Goal: Check status

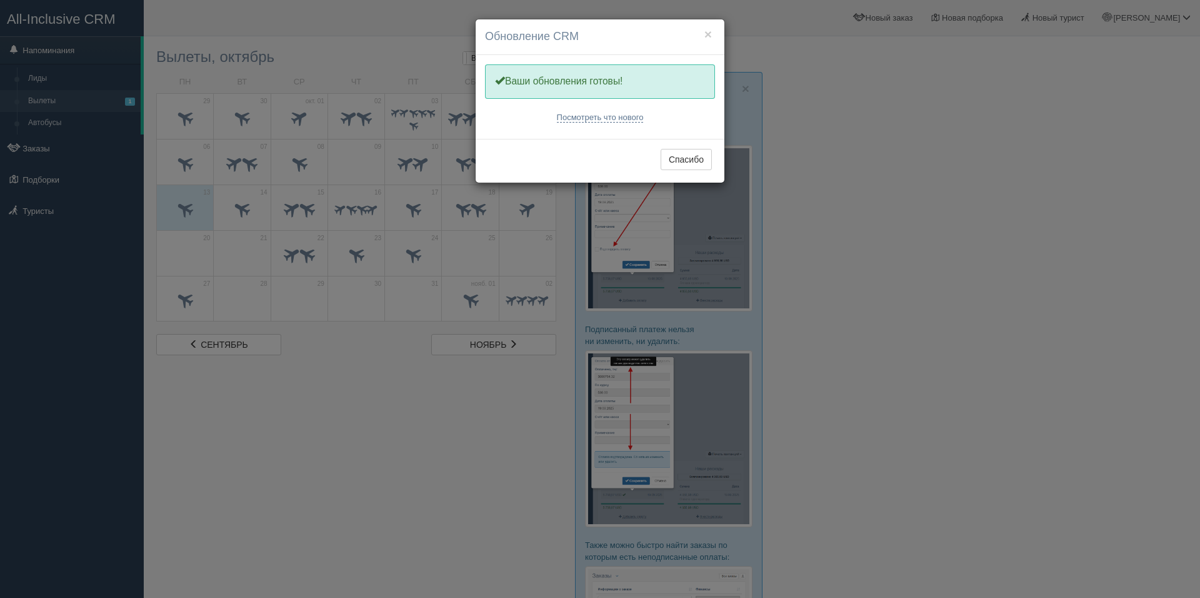
click at [719, 161] on div "Спасибо" at bounding box center [600, 161] width 249 height 44
click at [697, 165] on button "Спасибо" at bounding box center [686, 159] width 51 height 21
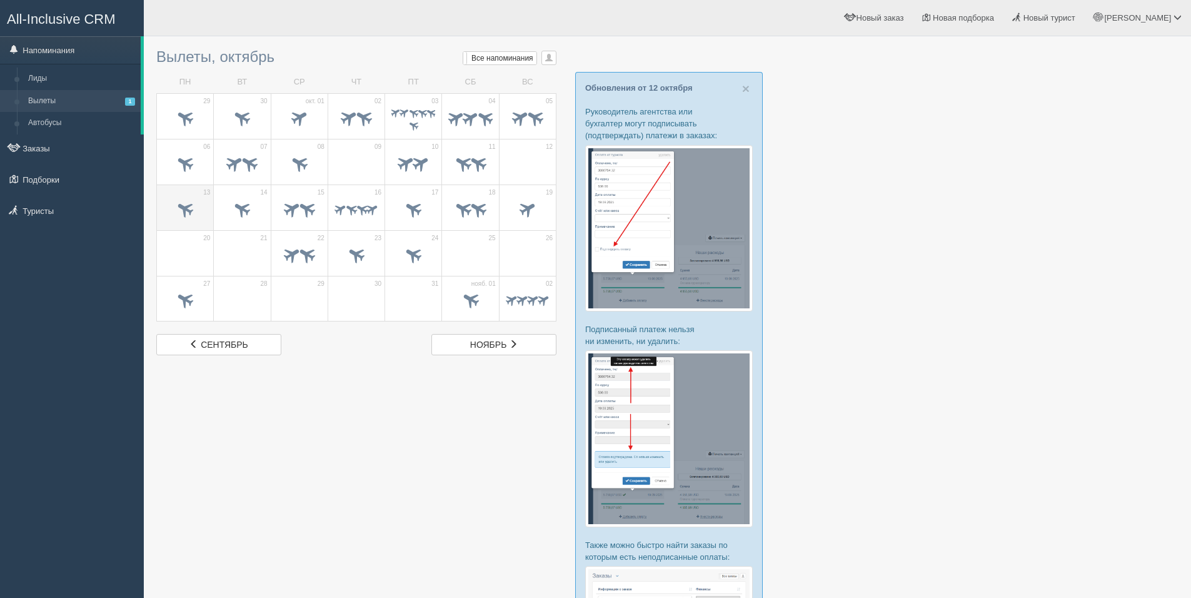
click at [201, 214] on span at bounding box center [185, 210] width 44 height 21
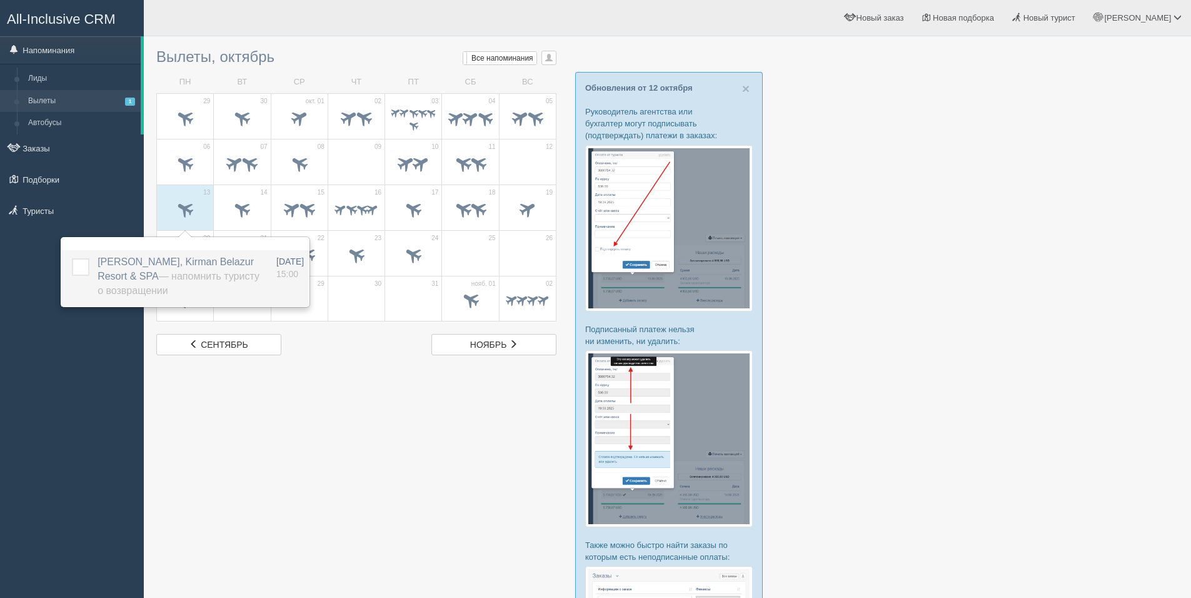
click at [204, 263] on span "TERECHSHENKO NIKOLAY, Kirman Belazur Resort & SPA — Напомнить туристу о возвращ…" at bounding box center [179, 275] width 162 height 39
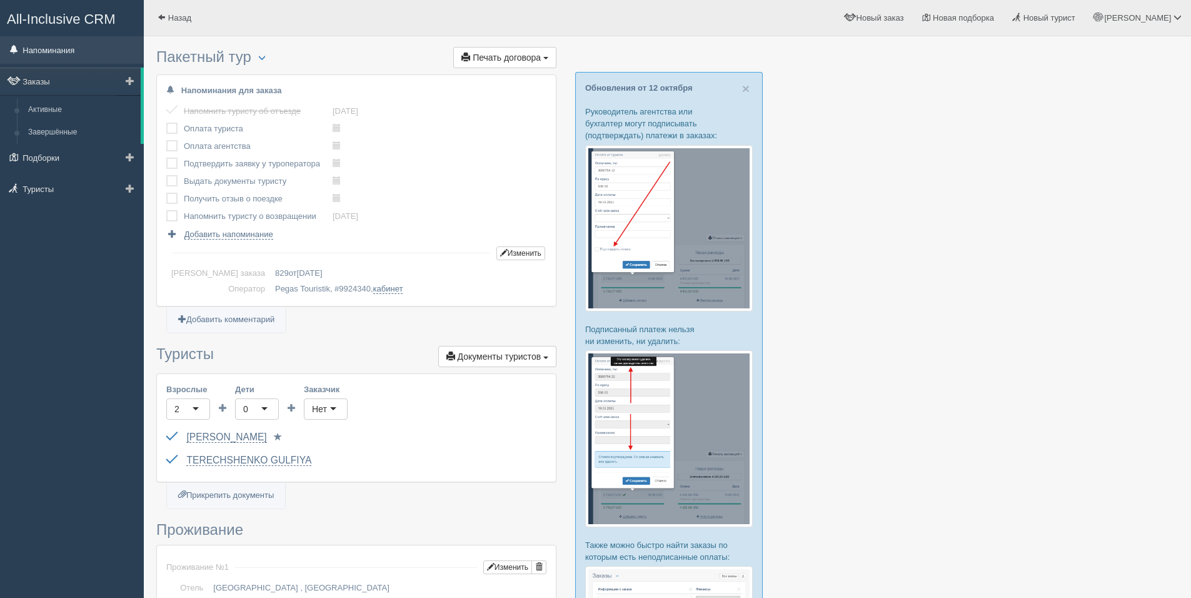
click at [55, 53] on link "Напоминания" at bounding box center [72, 50] width 144 height 28
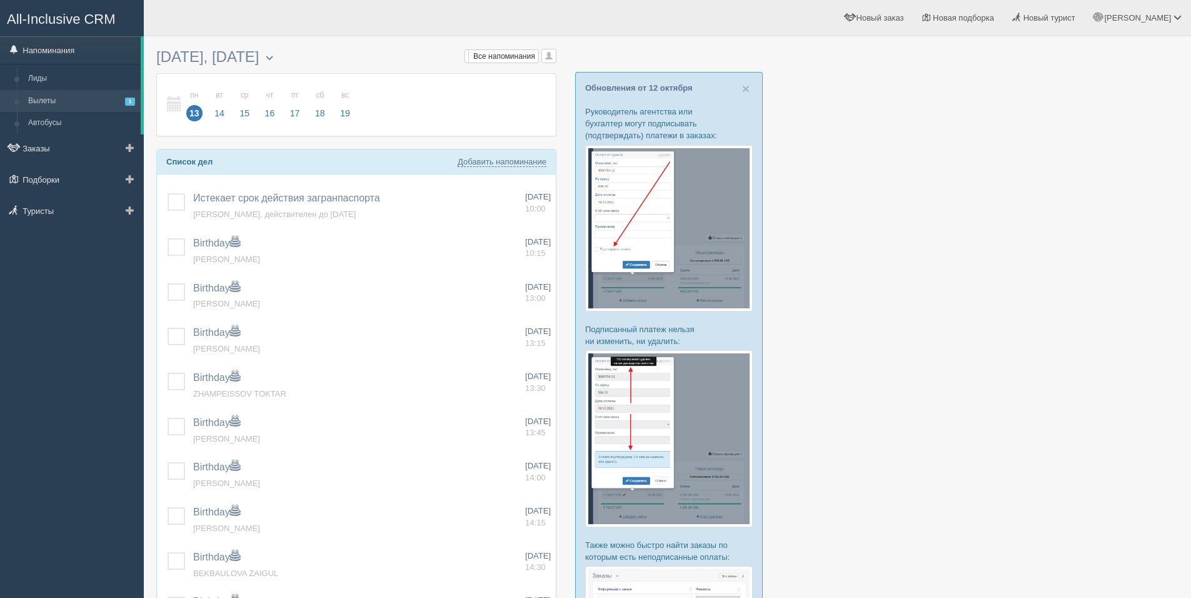
click at [53, 98] on link "Вылеты 1" at bounding box center [82, 101] width 118 height 23
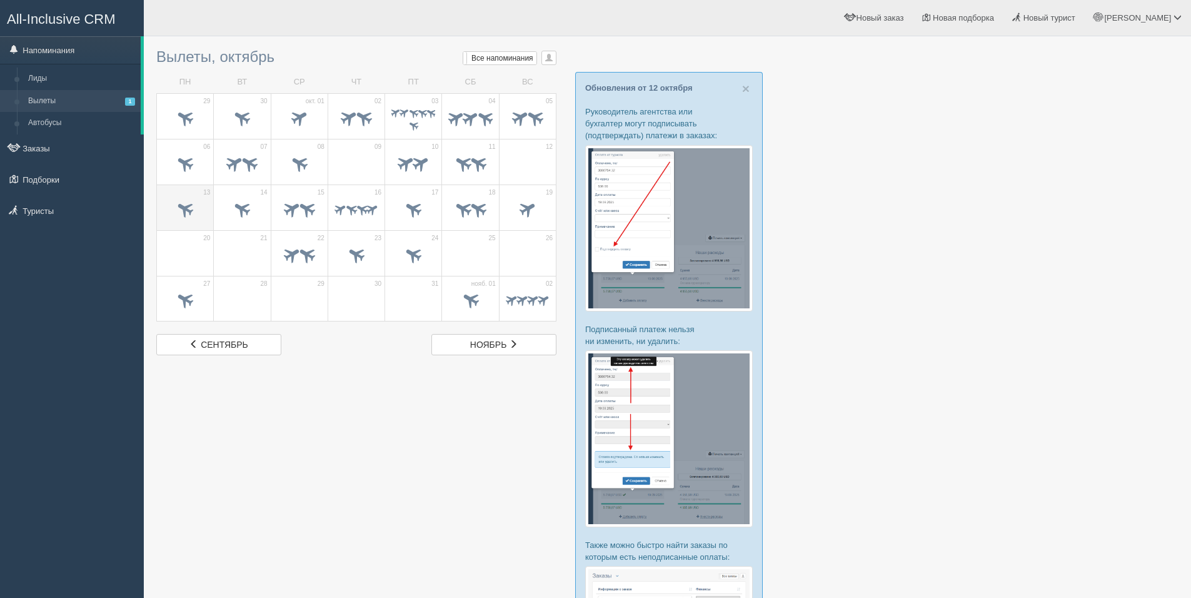
click at [196, 203] on span at bounding box center [185, 210] width 44 height 21
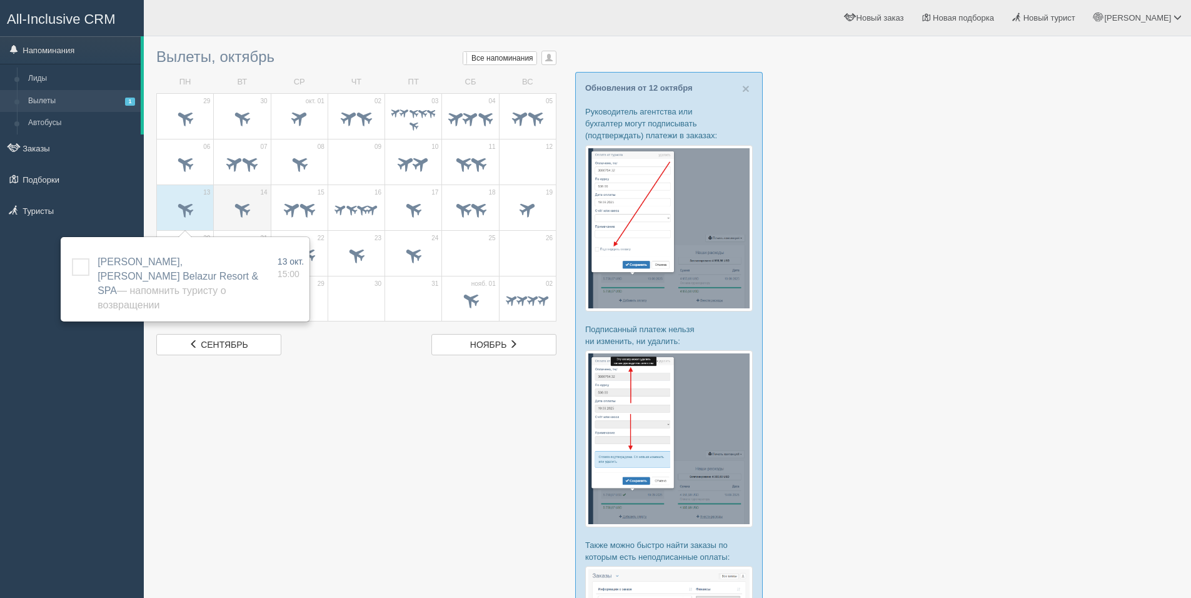
click at [242, 207] on span at bounding box center [242, 208] width 21 height 21
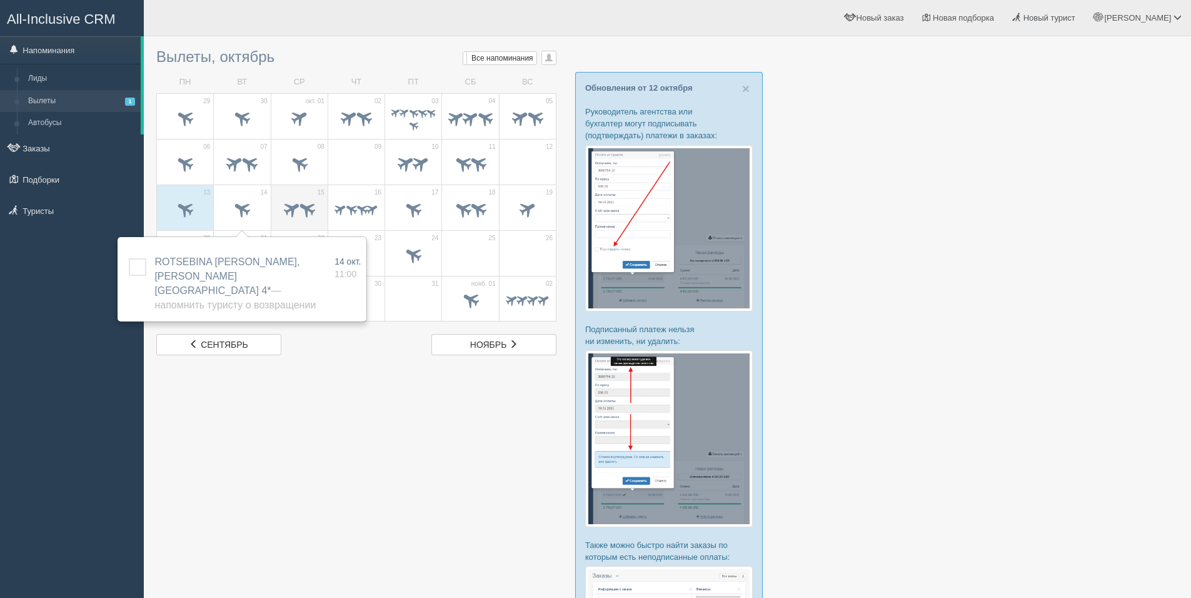
click at [302, 199] on span at bounding box center [306, 208] width 21 height 21
